Goal: Information Seeking & Learning: Learn about a topic

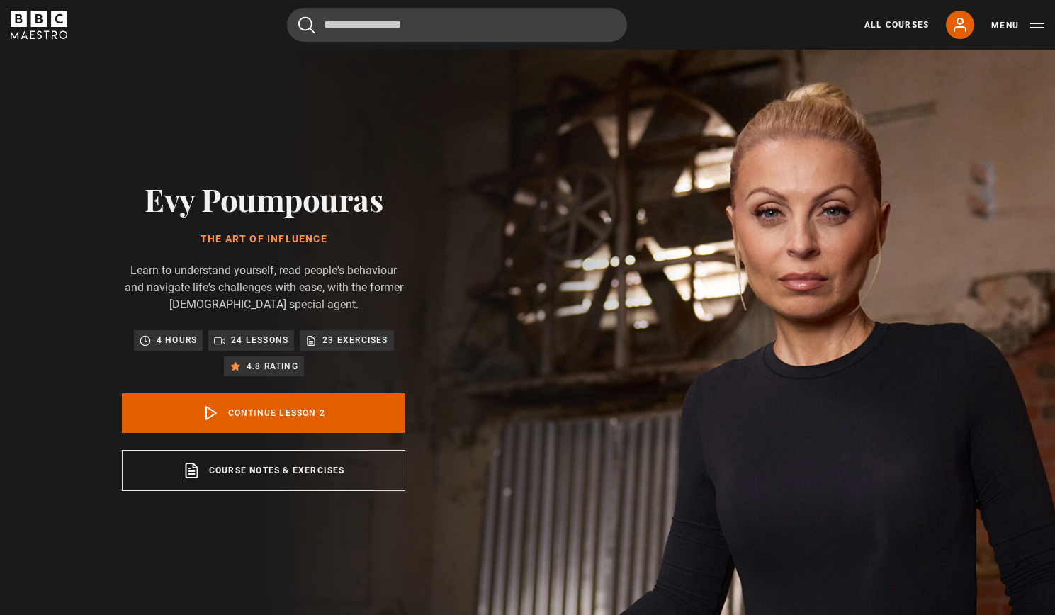
click at [898, 20] on link "All Courses" at bounding box center [896, 24] width 64 height 13
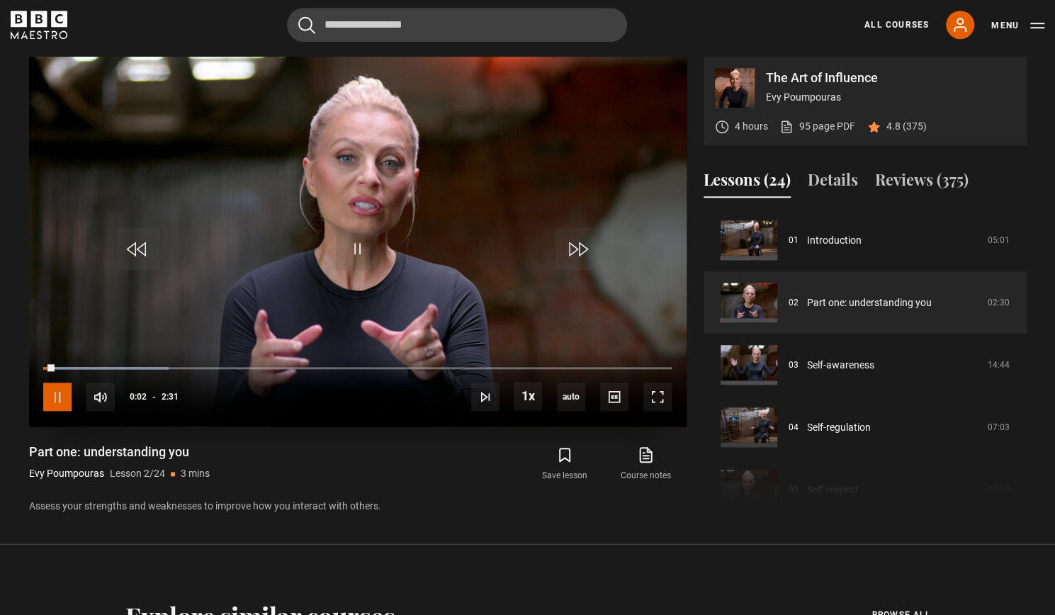
click at [50, 395] on span "Video Player" at bounding box center [57, 397] width 28 height 28
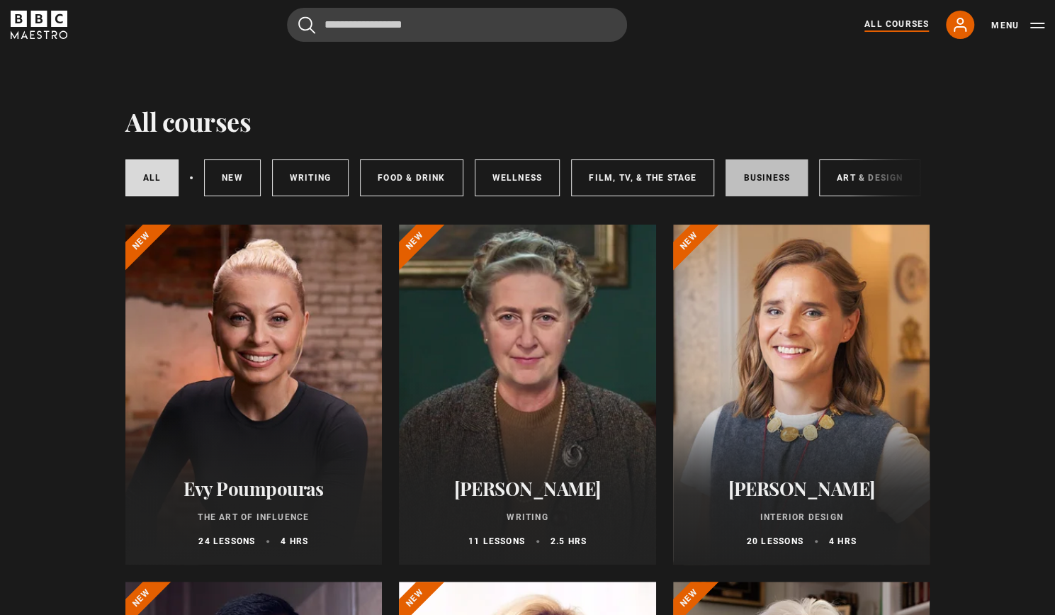
click at [744, 184] on link "Business" at bounding box center [766, 177] width 82 height 37
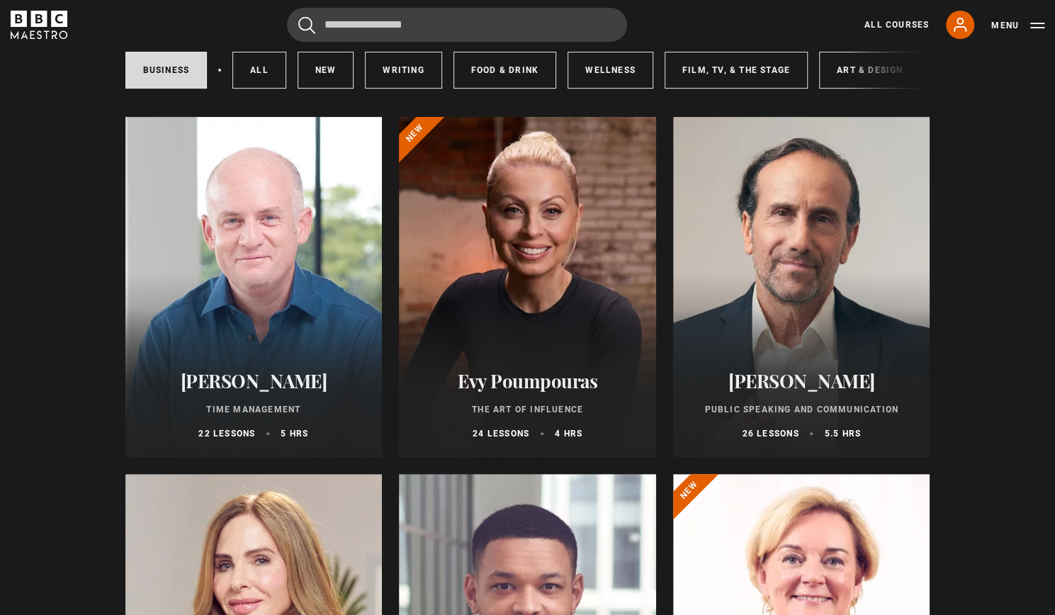
scroll to position [213, 0]
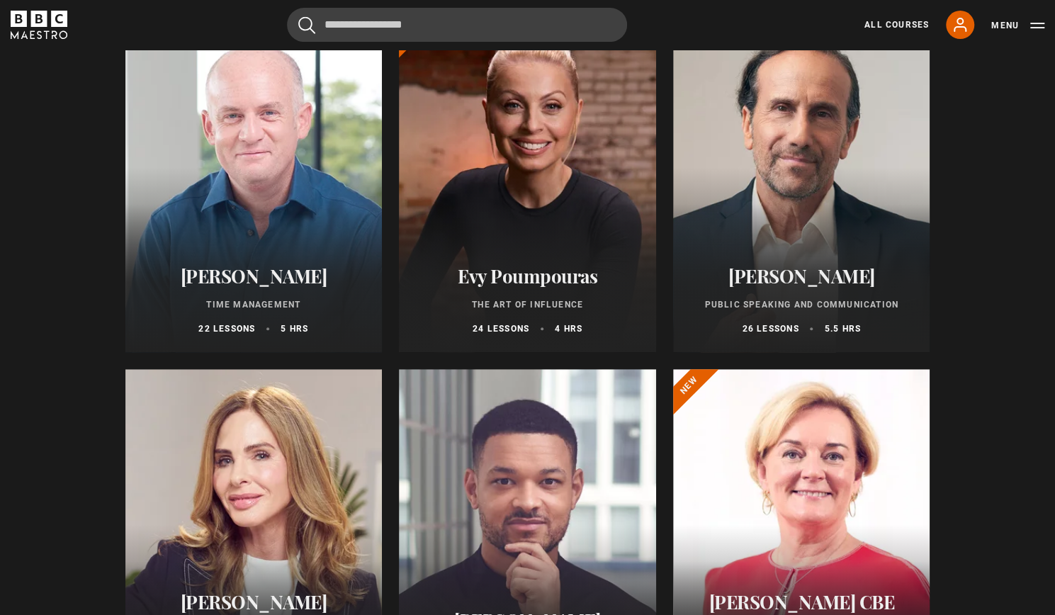
click at [802, 287] on h2 "[PERSON_NAME]" at bounding box center [801, 276] width 223 height 22
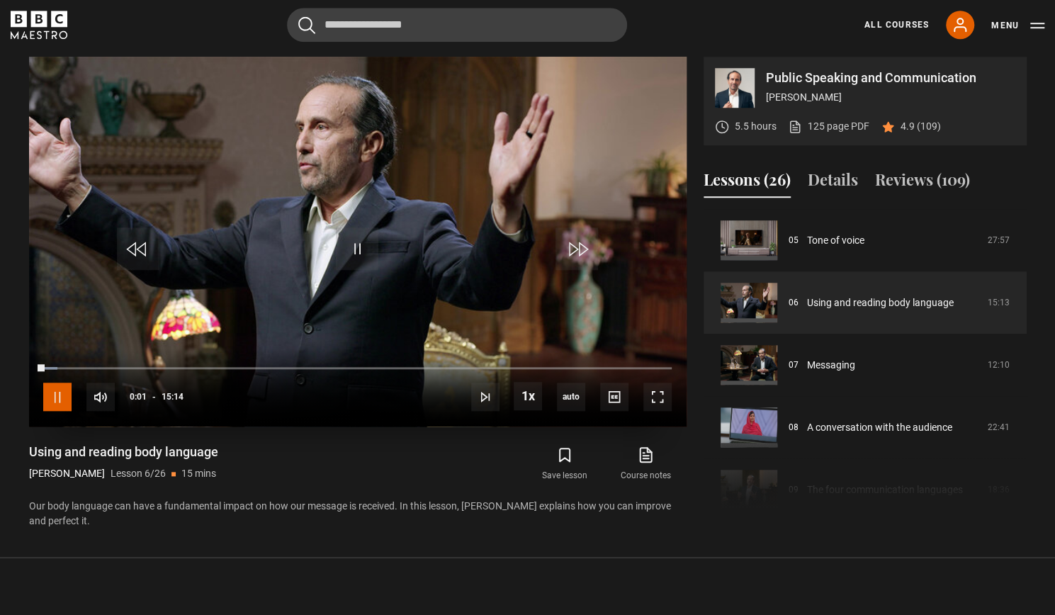
click at [56, 396] on span "Video Player" at bounding box center [57, 397] width 28 height 28
click at [839, 124] on link "125 page PDF (opens in new tab)" at bounding box center [828, 126] width 81 height 15
click at [891, 26] on link "All Courses" at bounding box center [896, 24] width 64 height 13
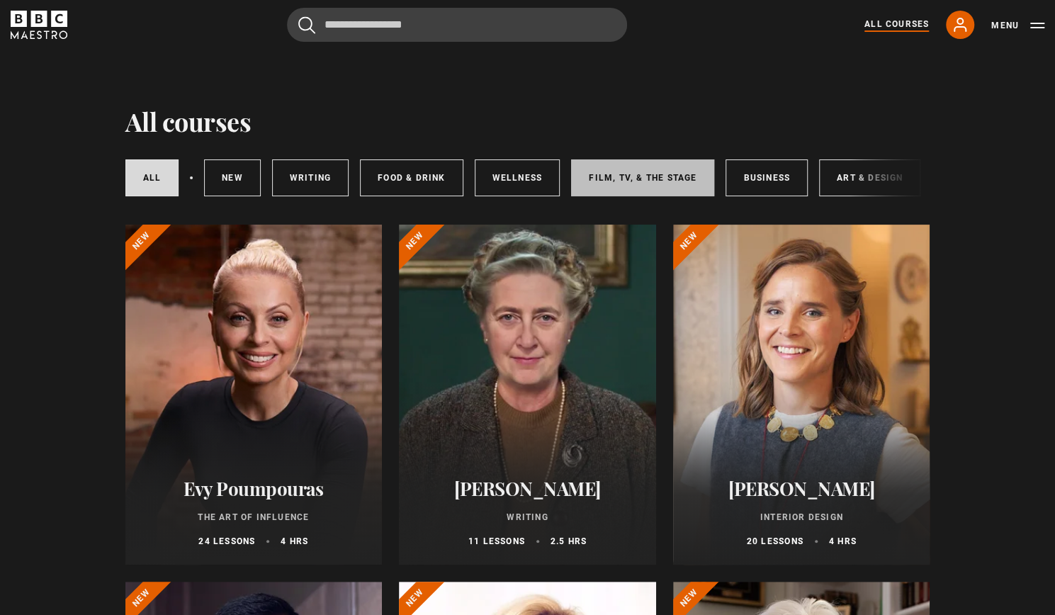
click at [652, 175] on link "Film, TV, & The Stage" at bounding box center [642, 177] width 143 height 37
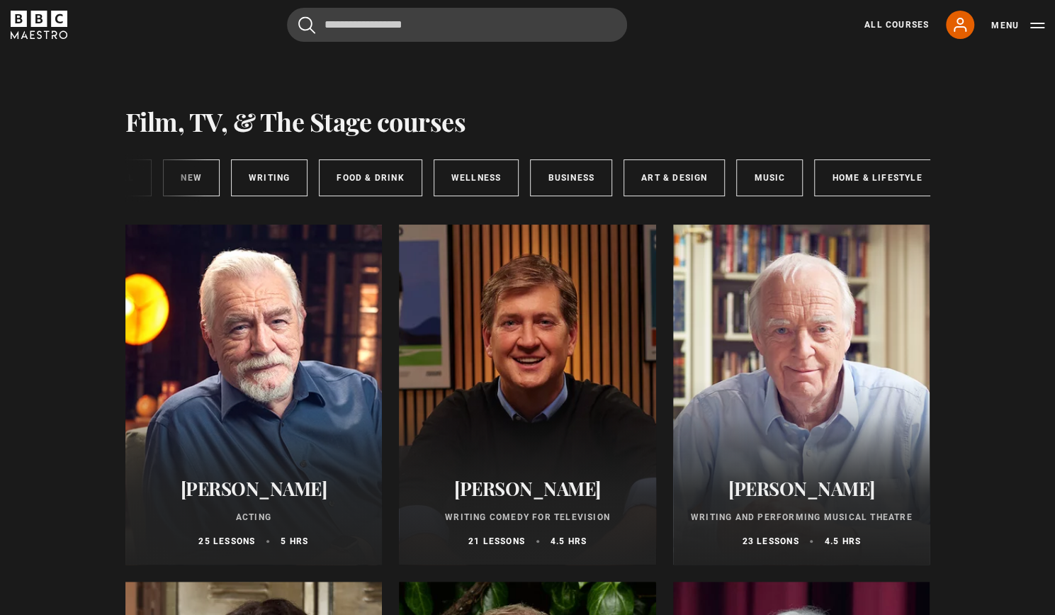
scroll to position [0, 206]
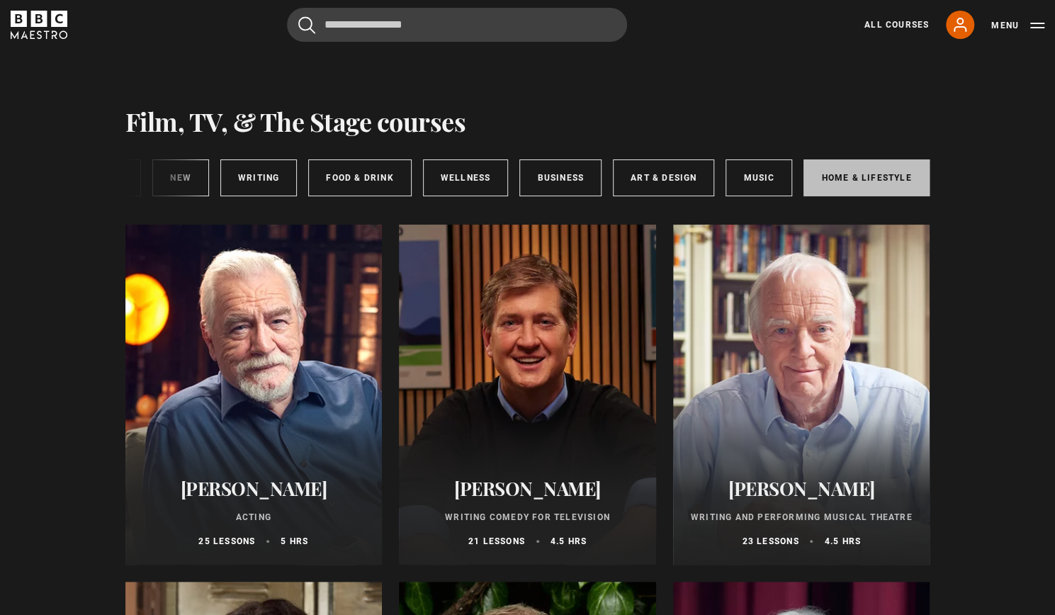
click at [849, 177] on link "Home & Lifestyle" at bounding box center [865, 177] width 125 height 37
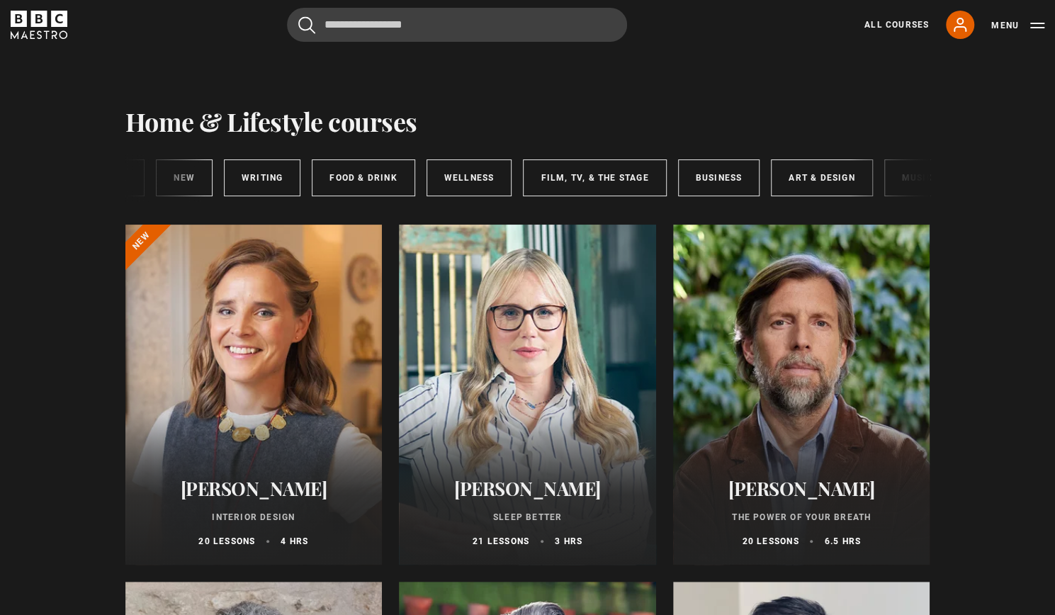
scroll to position [0, 206]
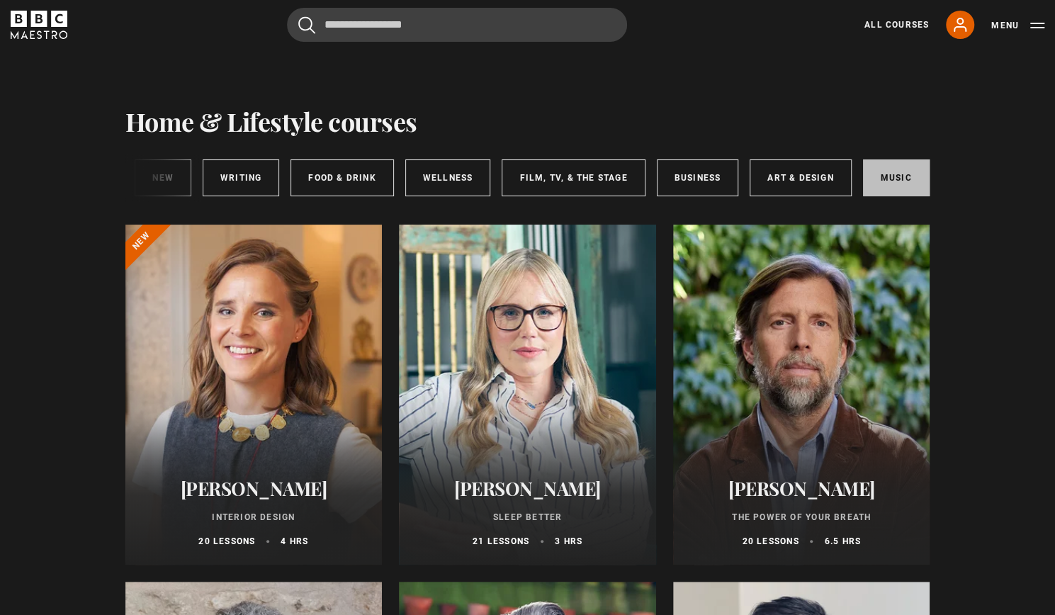
click at [894, 179] on link "Music" at bounding box center [896, 177] width 67 height 37
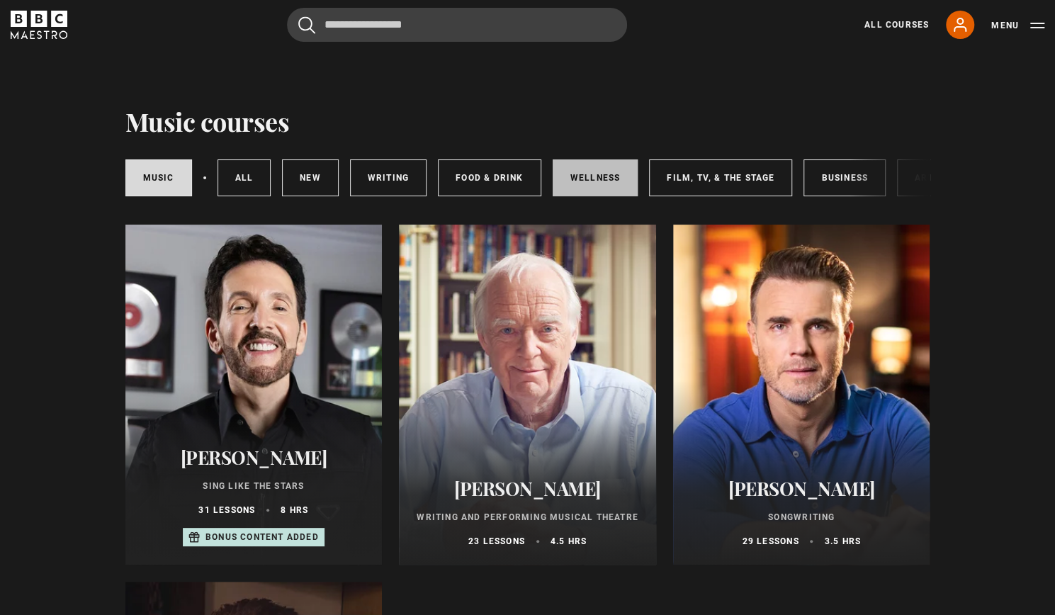
click at [591, 178] on link "Wellness" at bounding box center [596, 177] width 86 height 37
